Goal: Task Accomplishment & Management: Complete application form

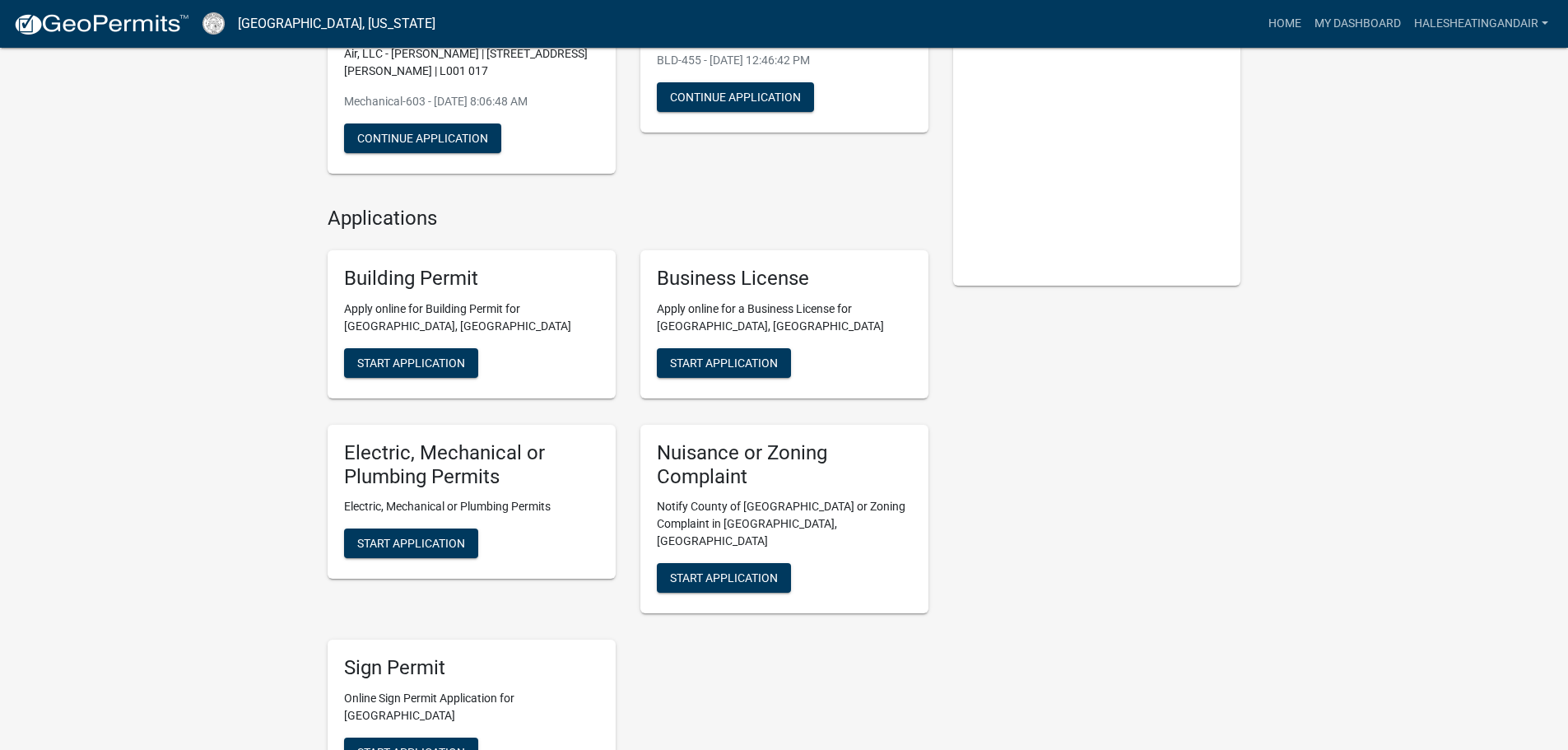
scroll to position [247, 0]
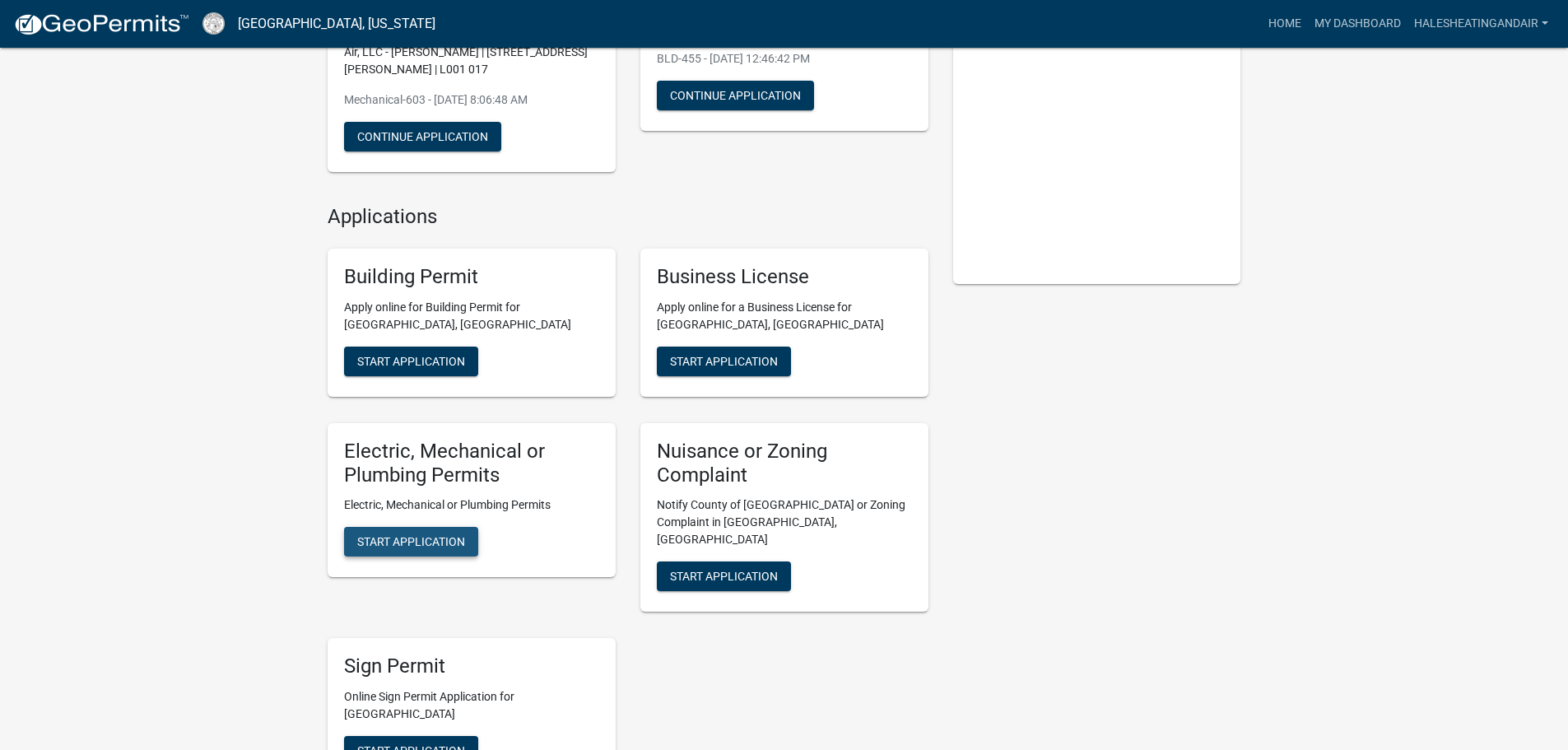
click at [457, 542] on span "Start Application" at bounding box center [411, 541] width 108 height 13
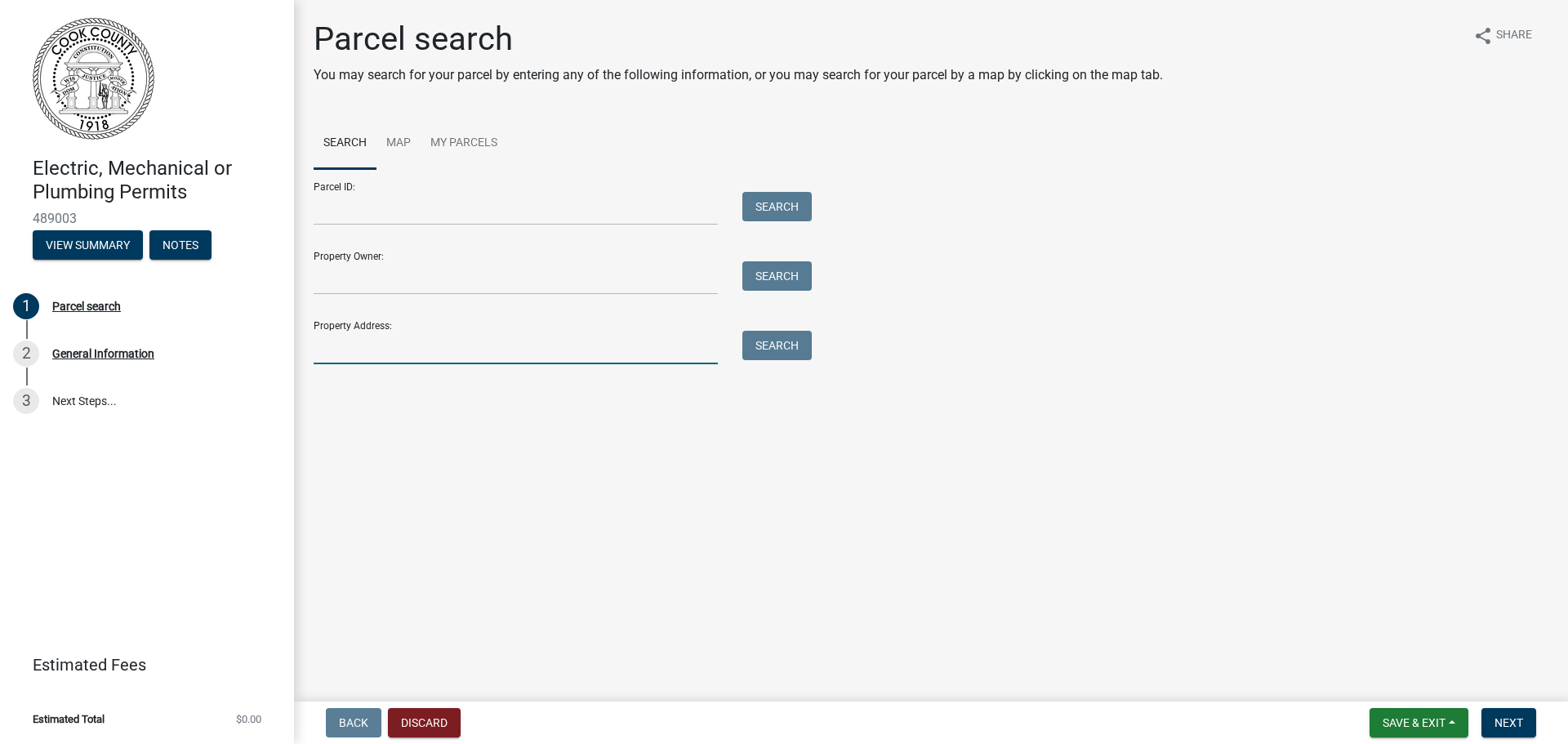
click at [357, 349] on input "Property Address:" at bounding box center [516, 347] width 405 height 33
click at [778, 350] on button "Search" at bounding box center [777, 345] width 70 height 30
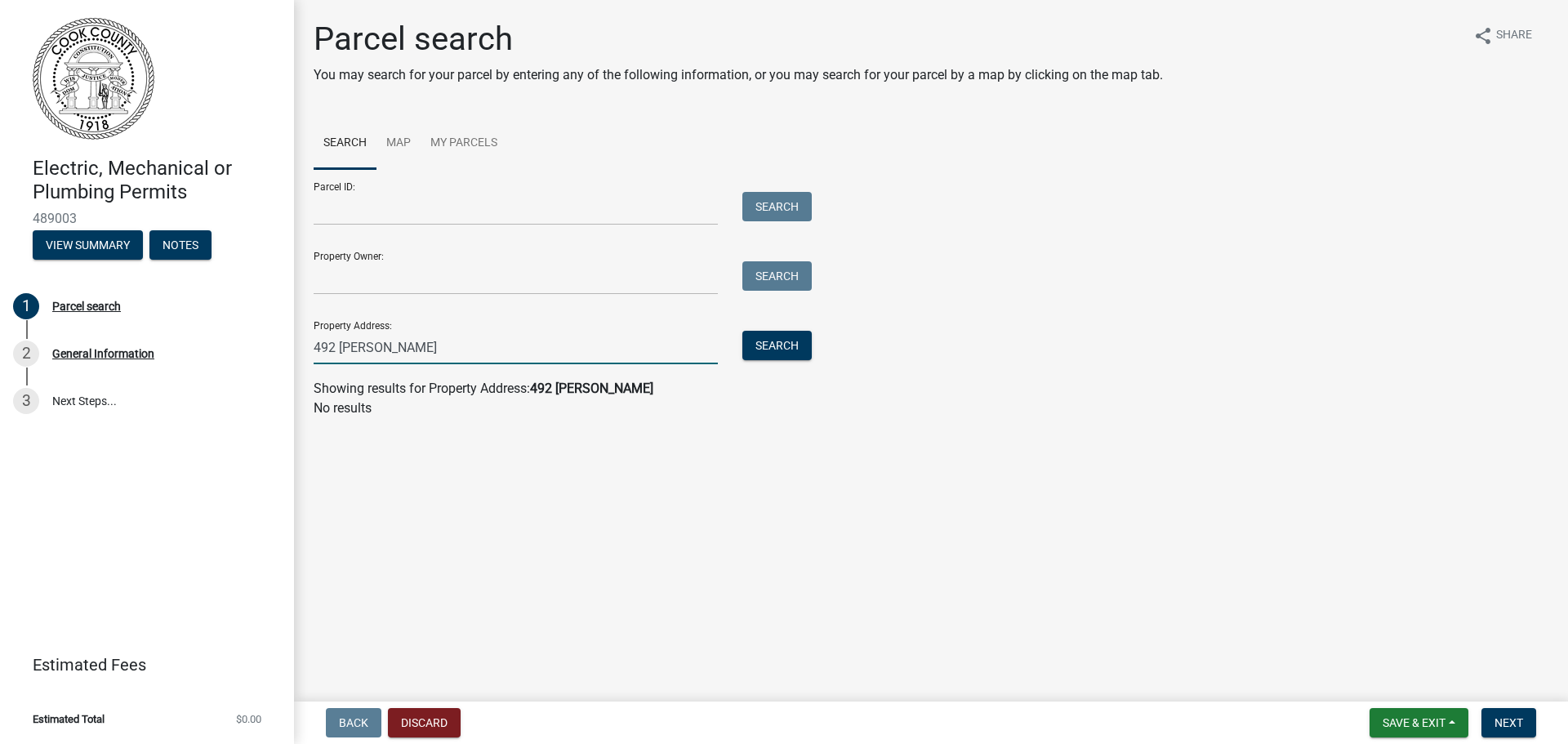
click at [439, 344] on input "492 [PERSON_NAME]" at bounding box center [516, 347] width 405 height 33
click at [757, 353] on button "Search" at bounding box center [777, 345] width 70 height 30
drag, startPoint x: 335, startPoint y: 350, endPoint x: 285, endPoint y: 340, distance: 51.0
click at [285, 340] on div "Electric, Mechanical or Plumbing Permits 489003 View Summary Notes 1 Parcel sea…" at bounding box center [784, 372] width 1568 height 744
type input "[STREET_ADDRESS][PERSON_NAME]"
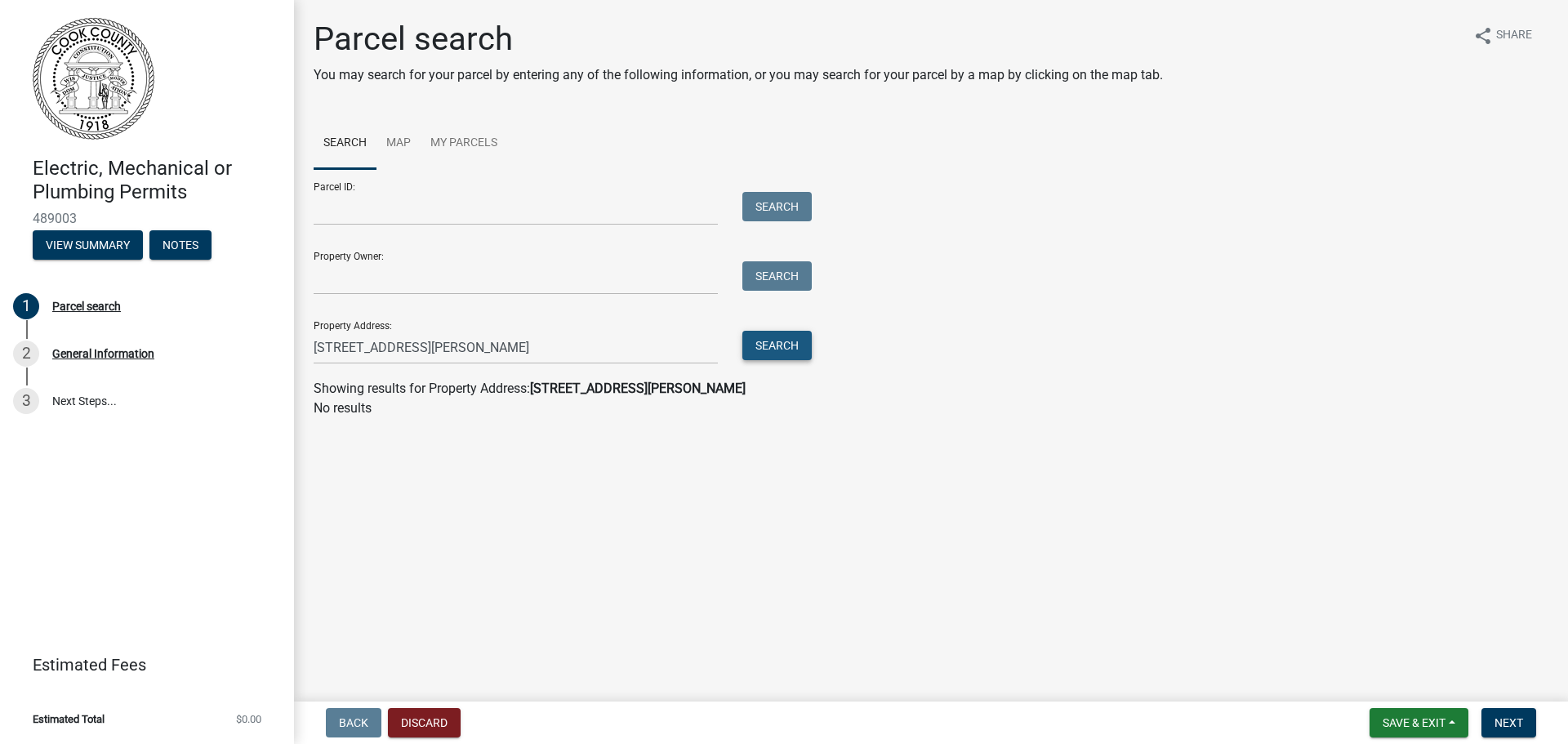
click at [768, 341] on button "Search" at bounding box center [777, 345] width 70 height 30
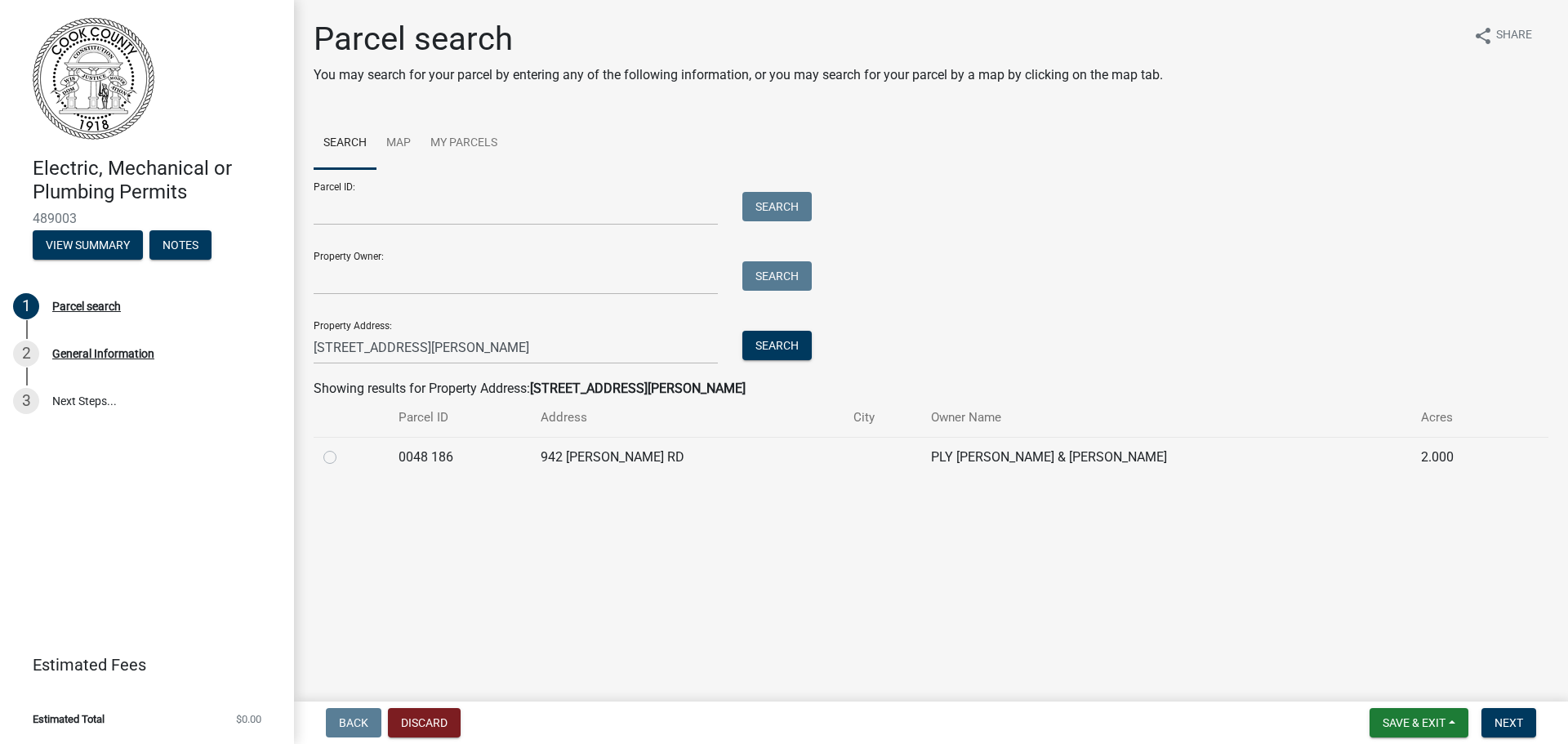
click at [343, 448] on label at bounding box center [343, 448] width 0 height 0
click at [343, 454] on 186 "radio" at bounding box center [348, 453] width 11 height 11
radio 186 "true"
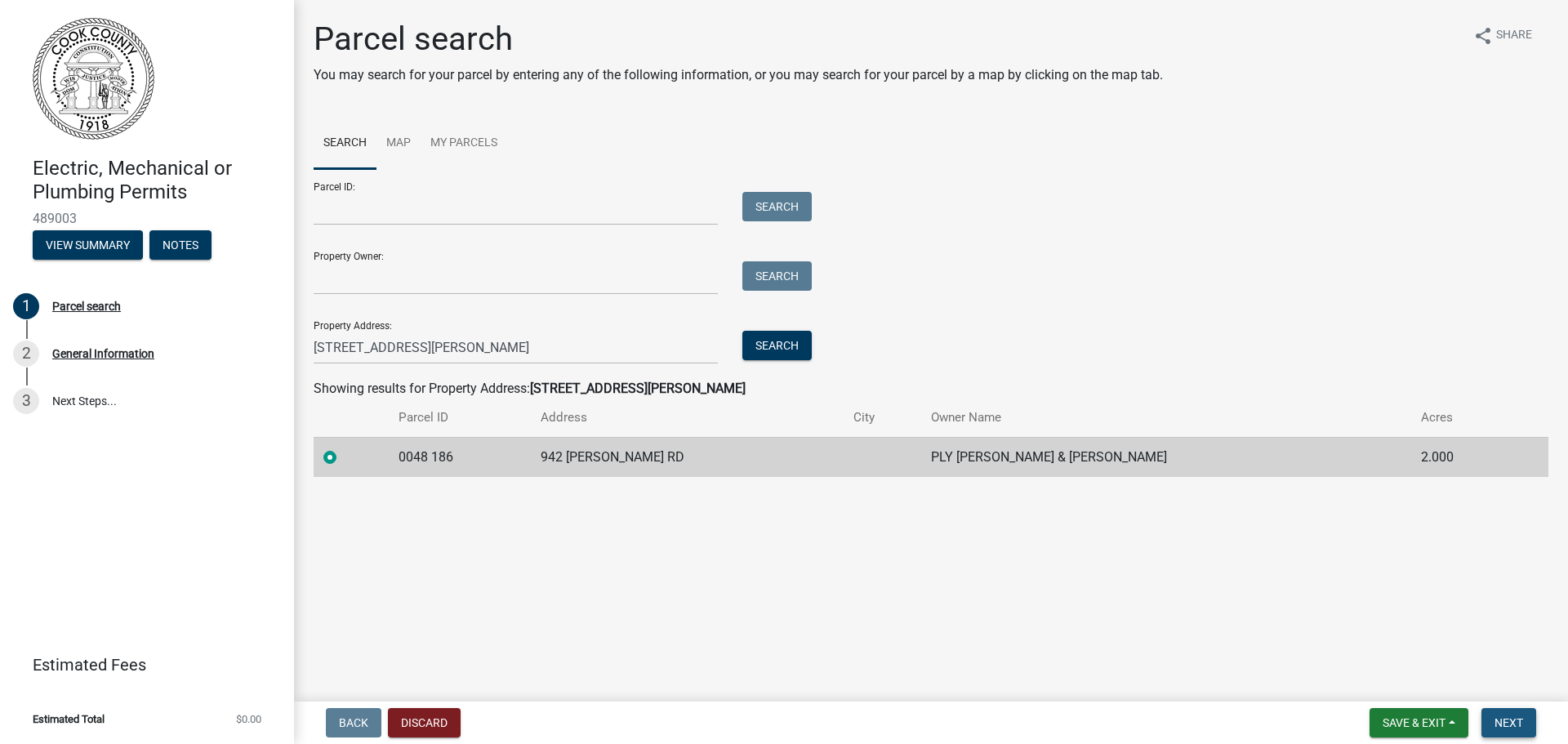
click at [1498, 726] on span "Next" at bounding box center [1509, 722] width 29 height 13
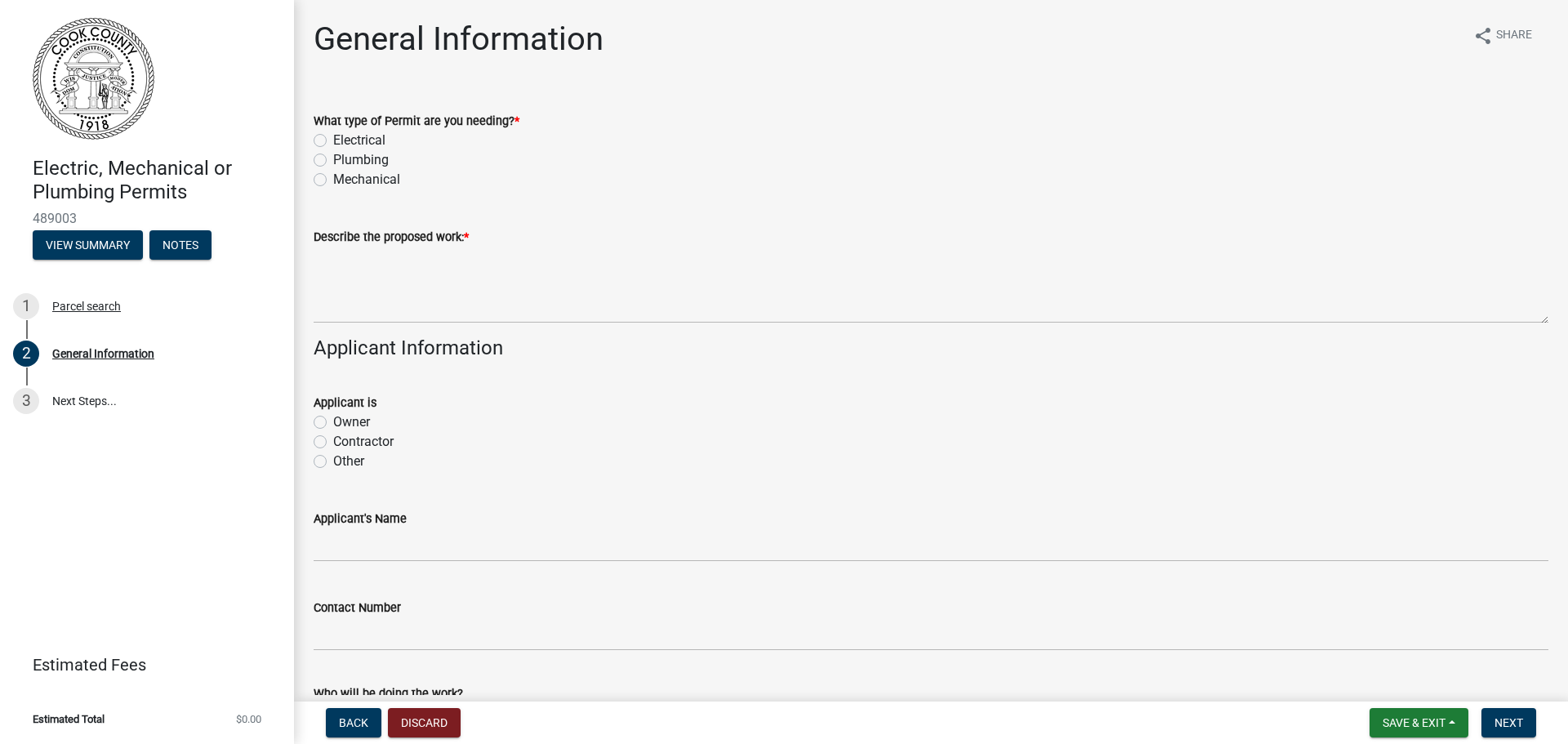
click at [333, 182] on label "Mechanical" at bounding box center [366, 179] width 67 height 20
click at [333, 181] on input "Mechanical" at bounding box center [338, 175] width 11 height 11
radio input "true"
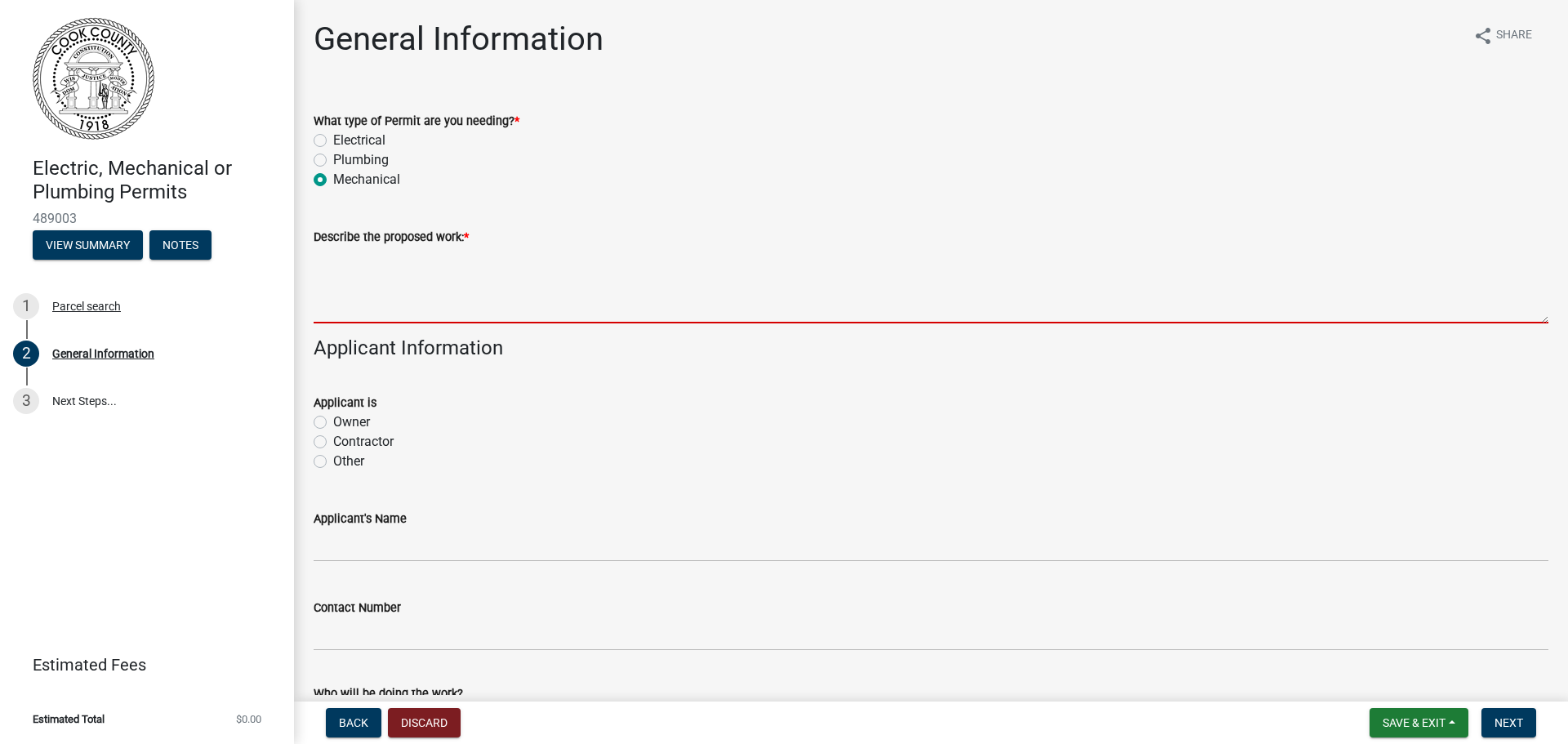
click at [444, 312] on textarea "Describe the proposed work: *" at bounding box center [931, 285] width 1235 height 77
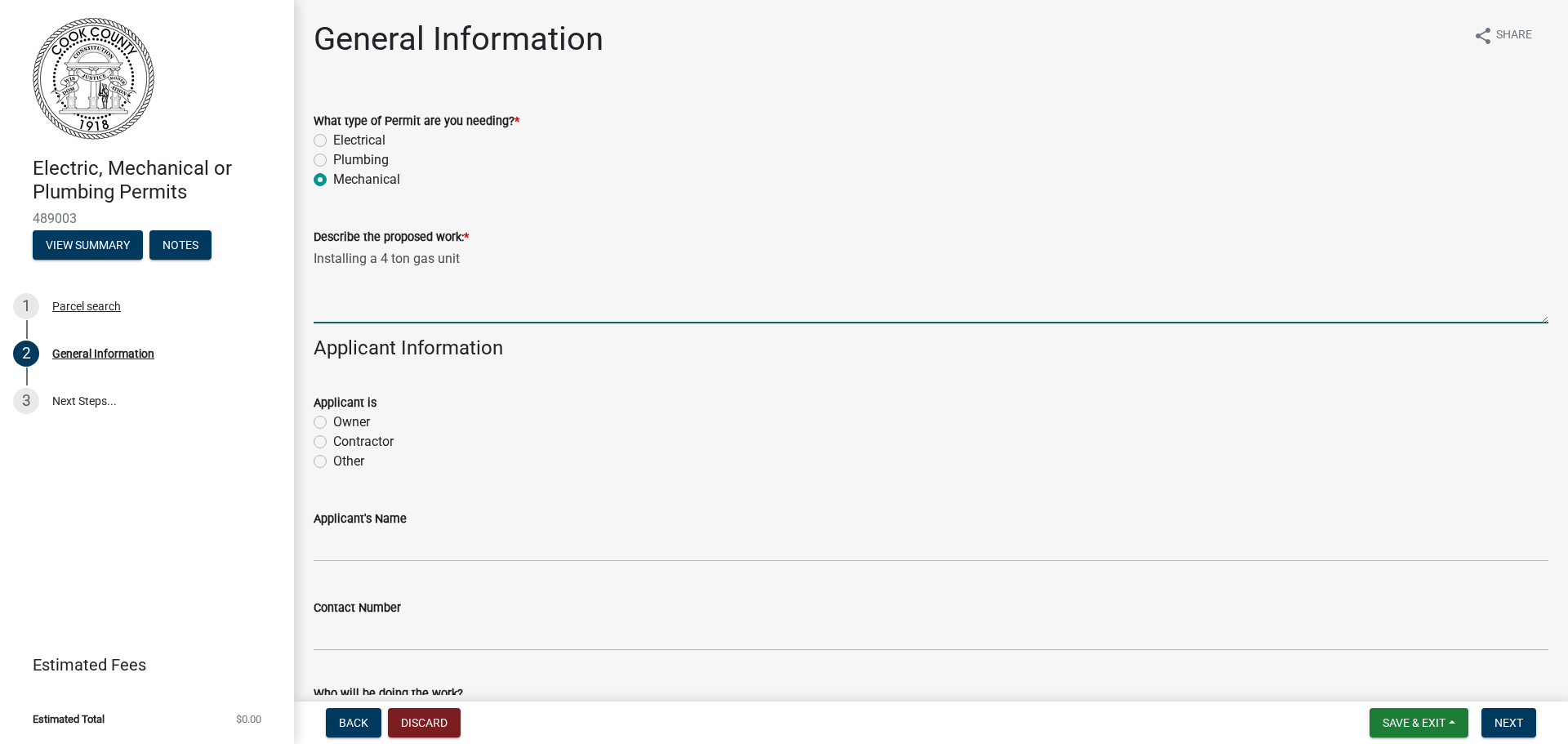
type textarea "Installing a 4 ton gas unit"
click at [333, 442] on label "Contractor" at bounding box center [363, 441] width 60 height 20
click at [333, 442] on input "Contractor" at bounding box center [338, 437] width 11 height 11
radio input "true"
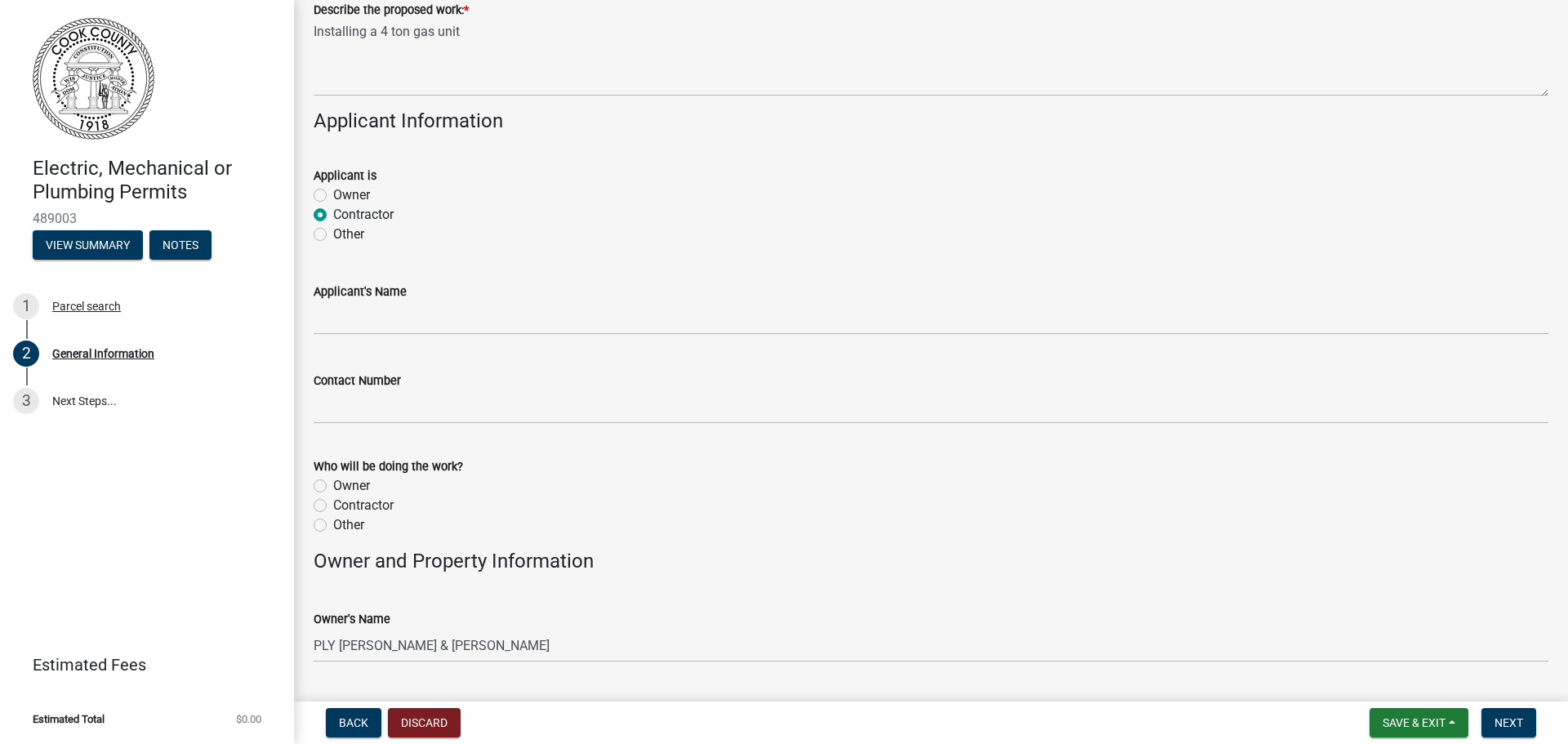
scroll to position [227, 0]
click at [1511, 726] on span "Next" at bounding box center [1509, 722] width 29 height 13
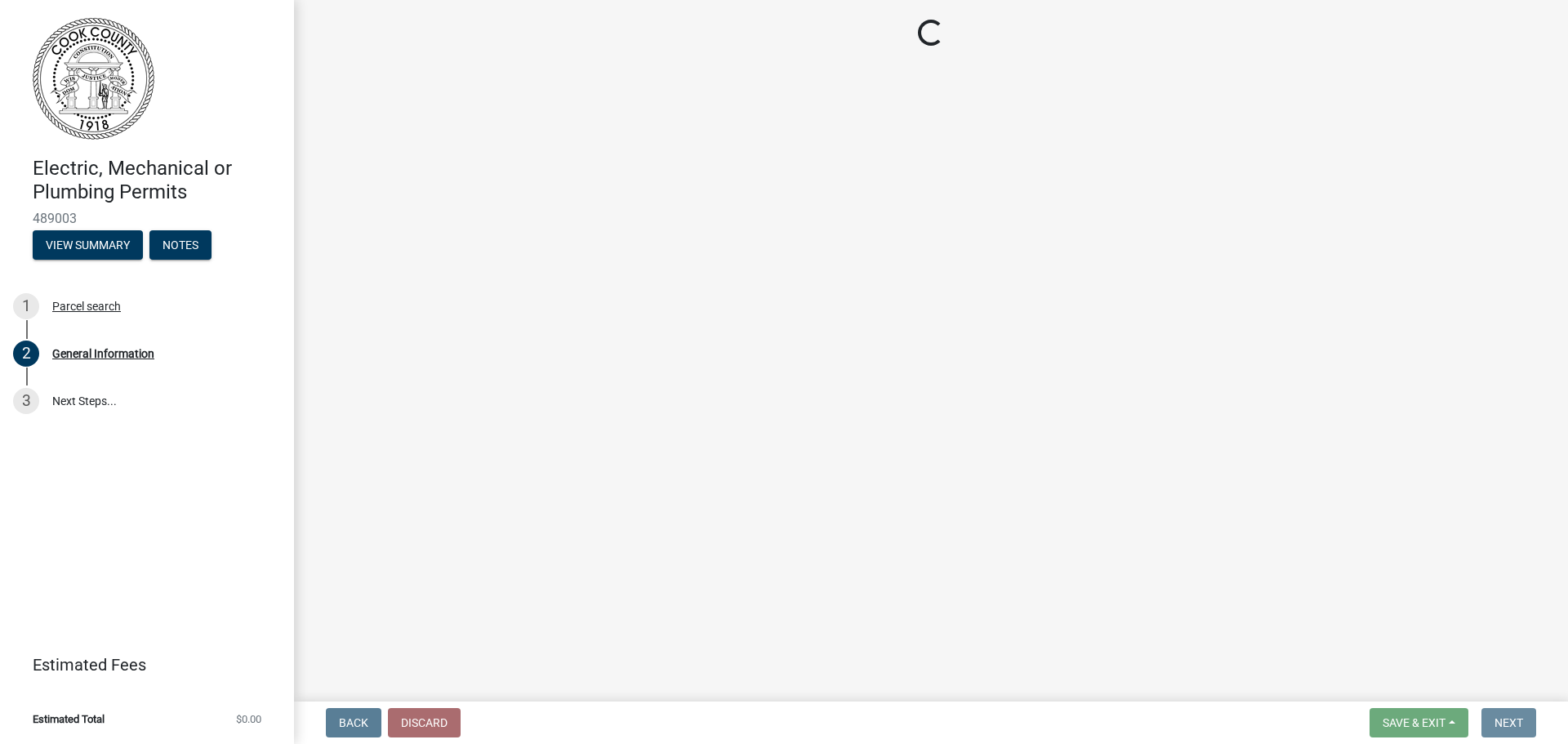
scroll to position [0, 0]
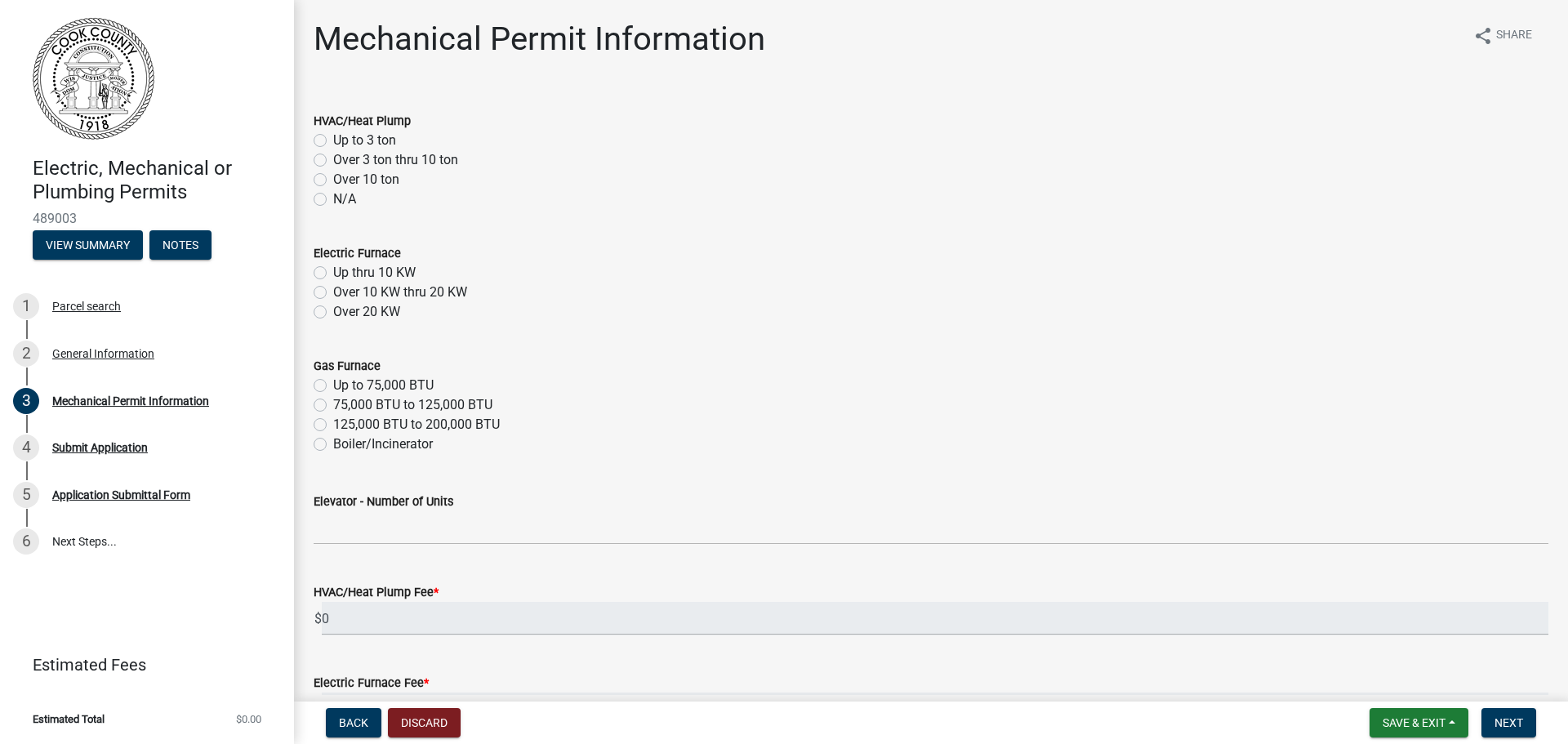
click at [333, 407] on label "75,000 BTU to 125,000 BTU" at bounding box center [413, 405] width 159 height 20
click at [333, 406] on input "75,000 BTU to 125,000 BTU" at bounding box center [338, 400] width 11 height 11
radio input "true"
